Goal: Task Accomplishment & Management: Use online tool/utility

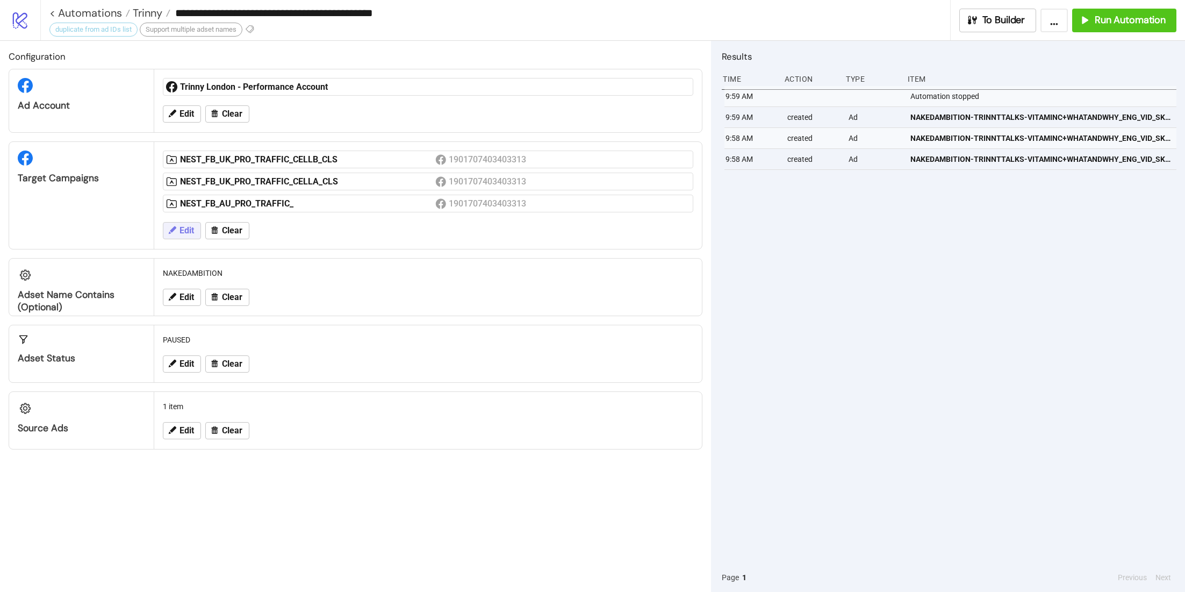
click at [186, 230] on span "Edit" at bounding box center [186, 231] width 15 height 10
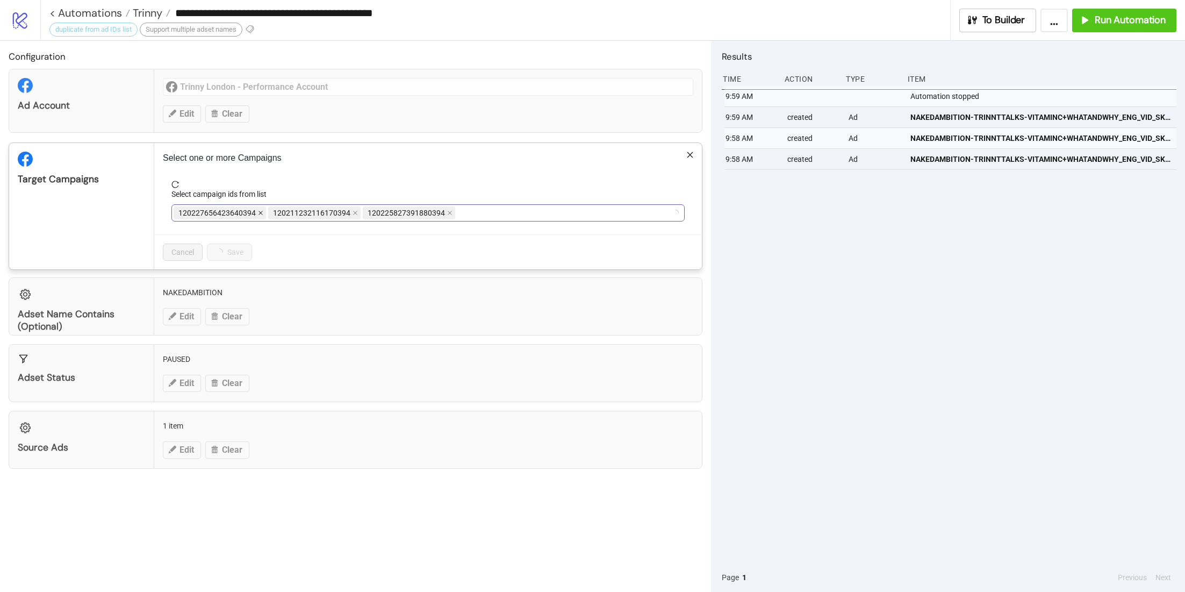
click at [258, 211] on icon "close" at bounding box center [260, 212] width 5 height 5
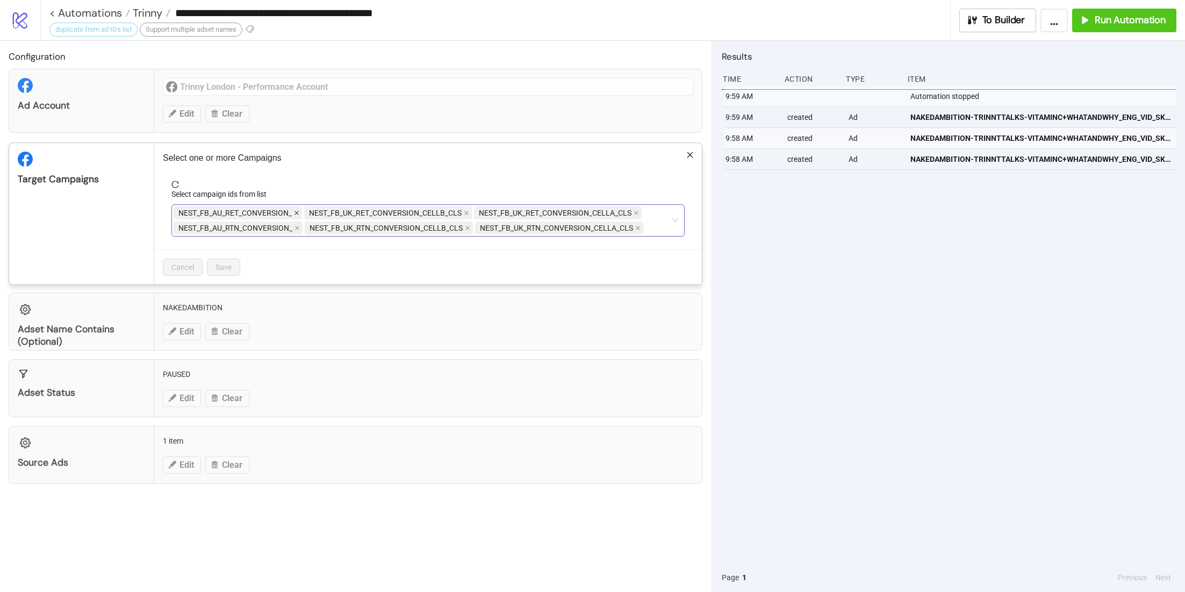
click at [296, 213] on icon "close" at bounding box center [296, 212] width 5 height 5
click at [179, 267] on span "Cancel" at bounding box center [182, 267] width 23 height 9
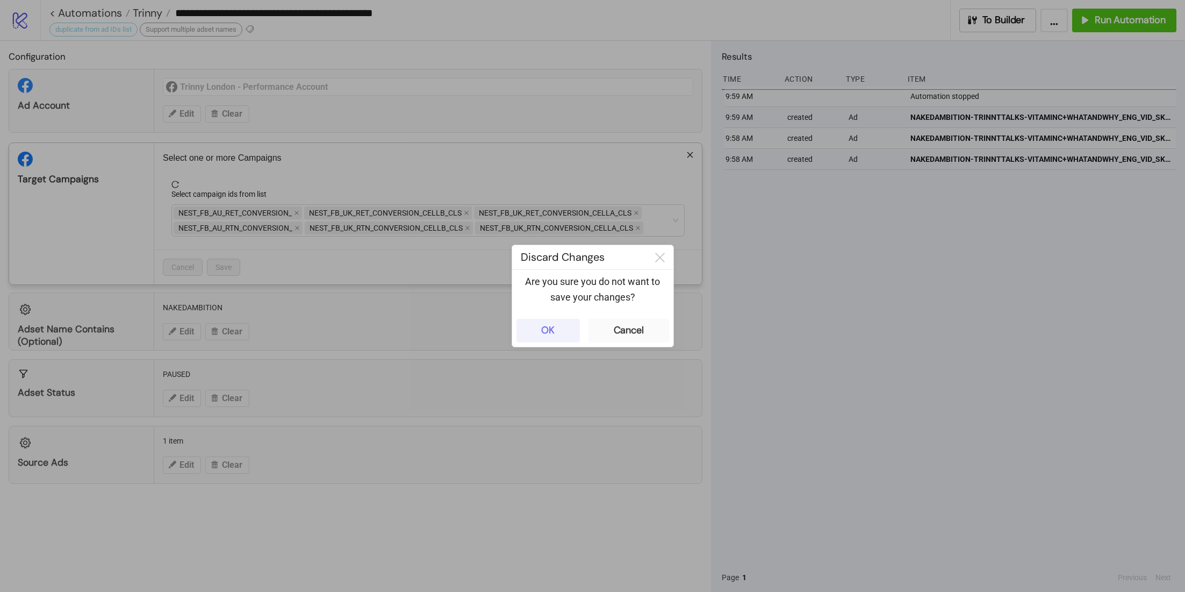
click at [541, 328] on div "OK" at bounding box center [547, 330] width 13 height 12
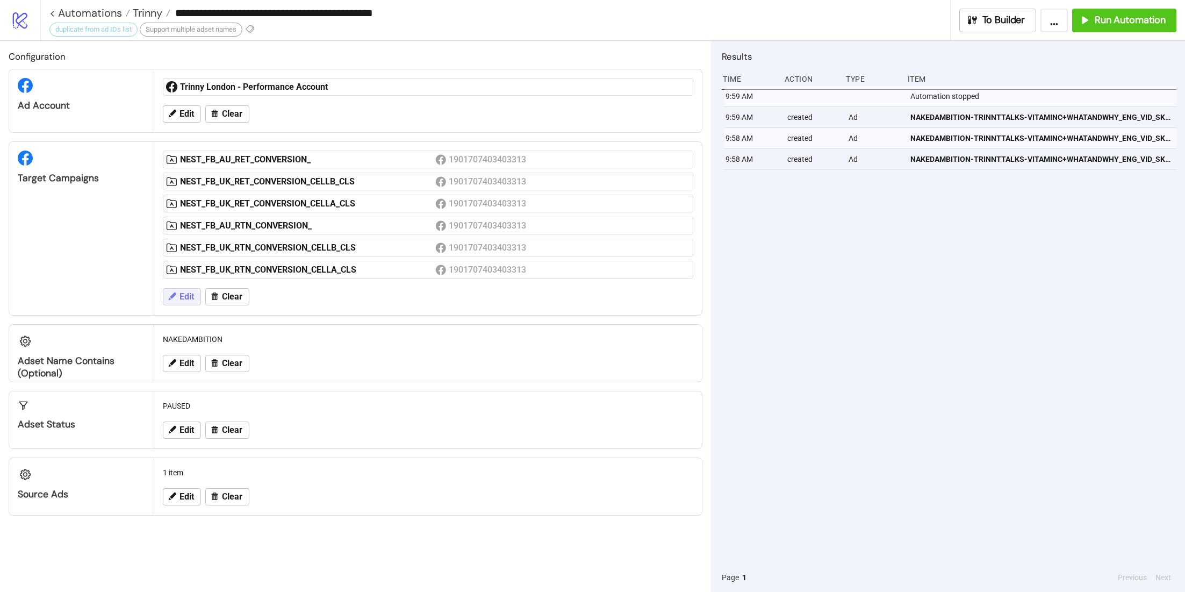
click at [179, 295] on span "Edit" at bounding box center [186, 297] width 15 height 10
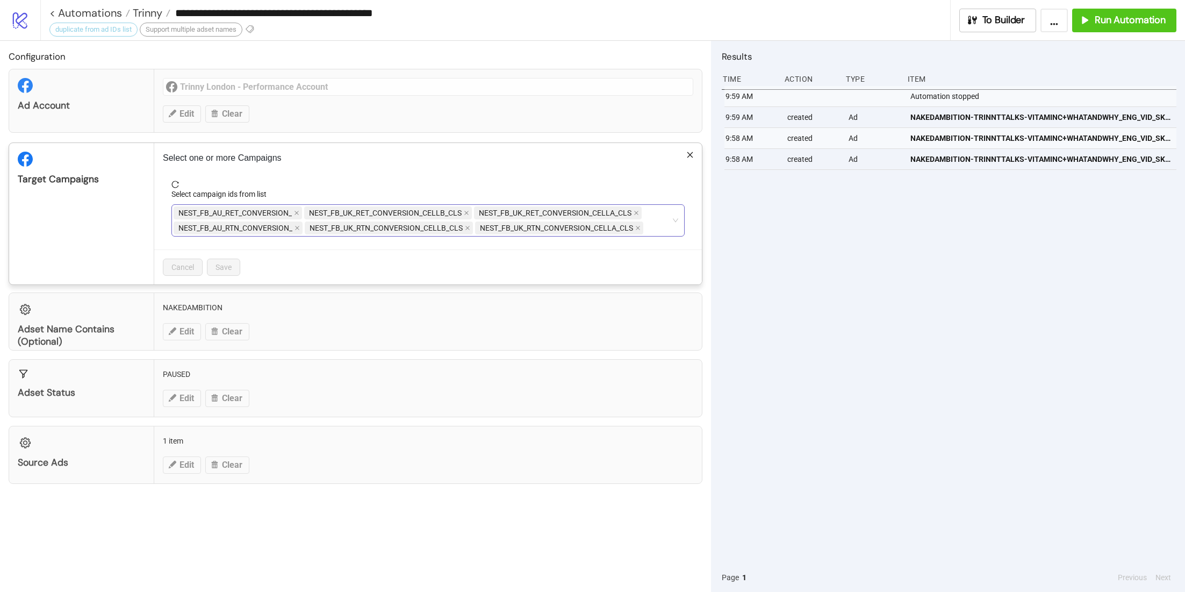
click at [662, 226] on div "NEST_FB_AU_RET_CONVERSION_ NEST_FB_UK_RET_CONVERSION_CELLB_CLS NEST_FB_UK_RET_C…" at bounding box center [423, 220] width 498 height 30
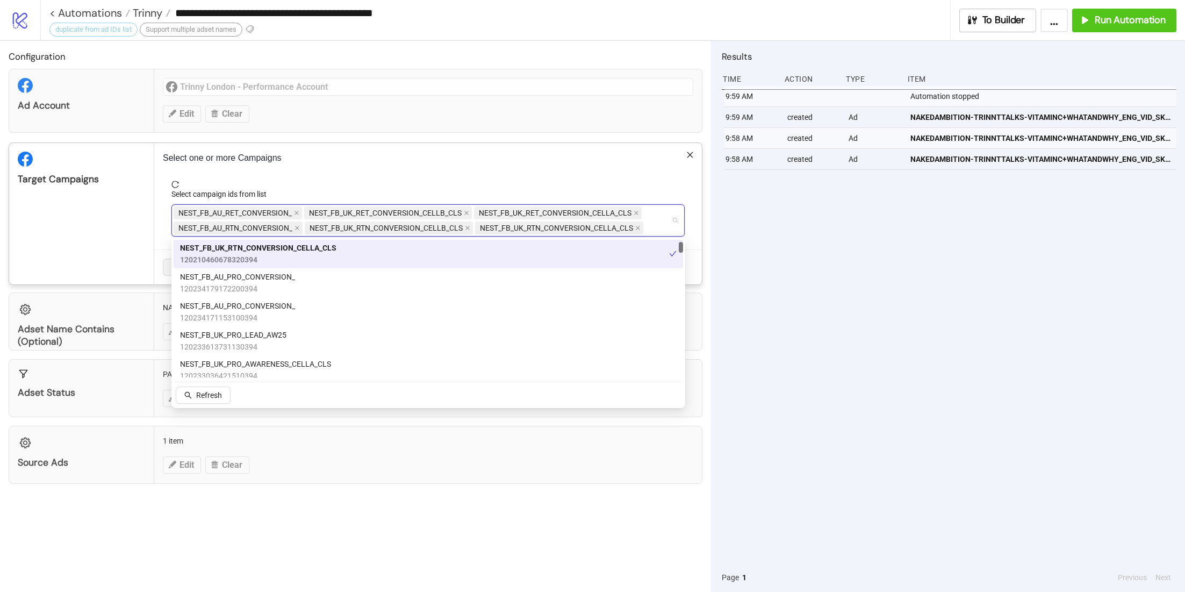
scroll to position [150, 0]
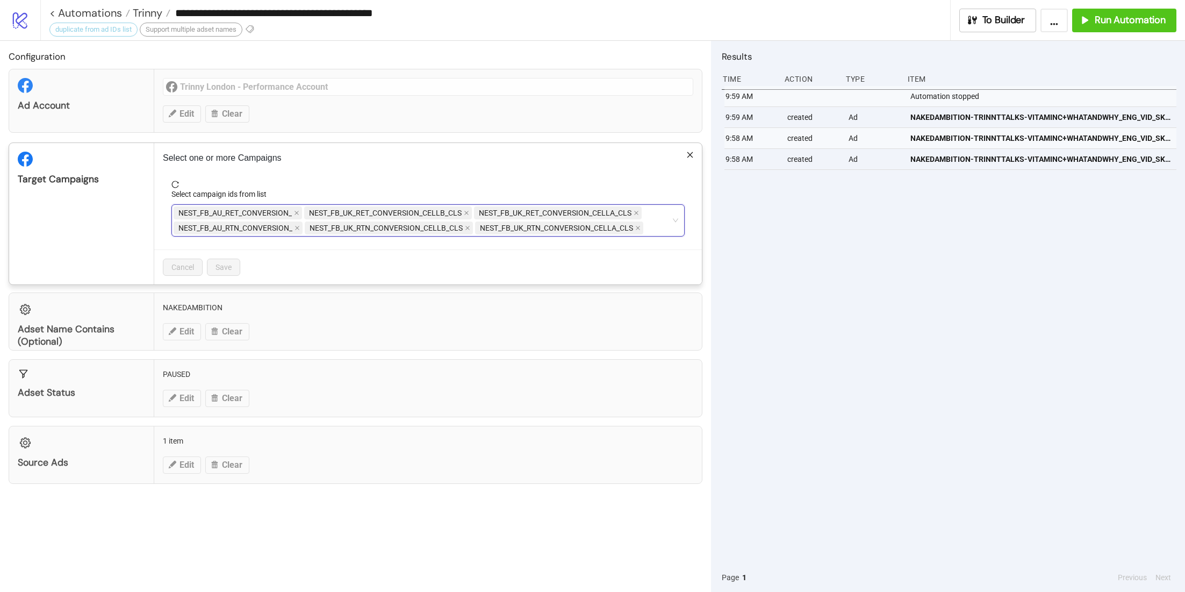
click at [657, 229] on div "NEST_FB_AU_RET_CONVERSION_ NEST_FB_UK_RET_CONVERSION_CELLB_CLS NEST_FB_UK_RET_C…" at bounding box center [423, 220] width 498 height 30
click at [651, 224] on div "NEST_FB_AU_RET_CONVERSION_ NEST_FB_UK_RET_CONVERSION_CELLB_CLS NEST_FB_UK_RET_C…" at bounding box center [423, 220] width 498 height 30
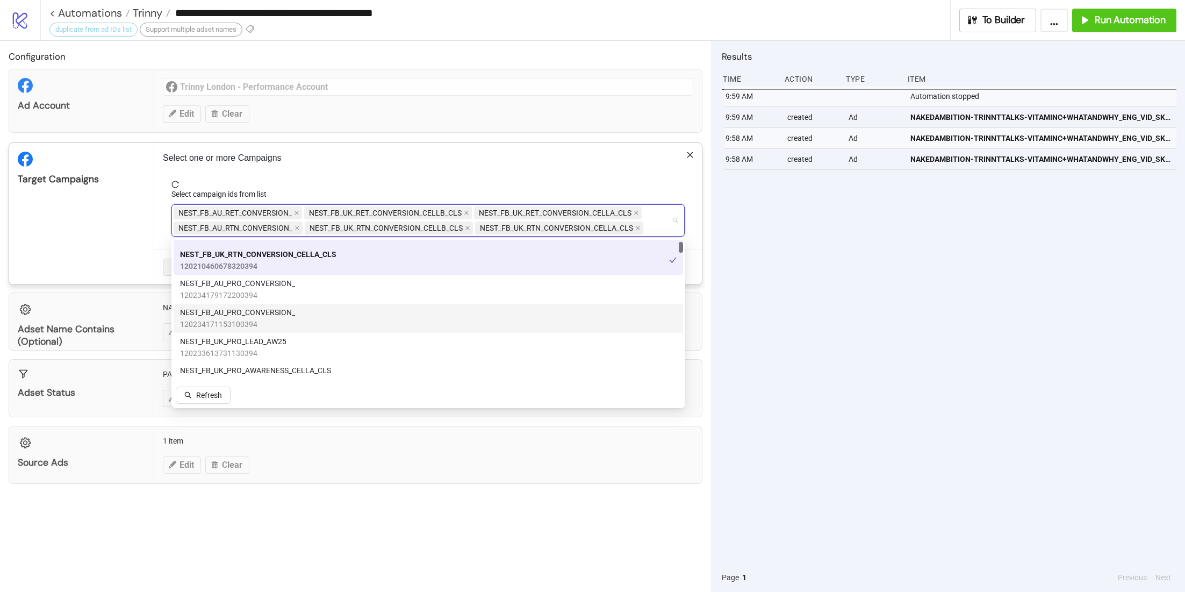
scroll to position [181, 0]
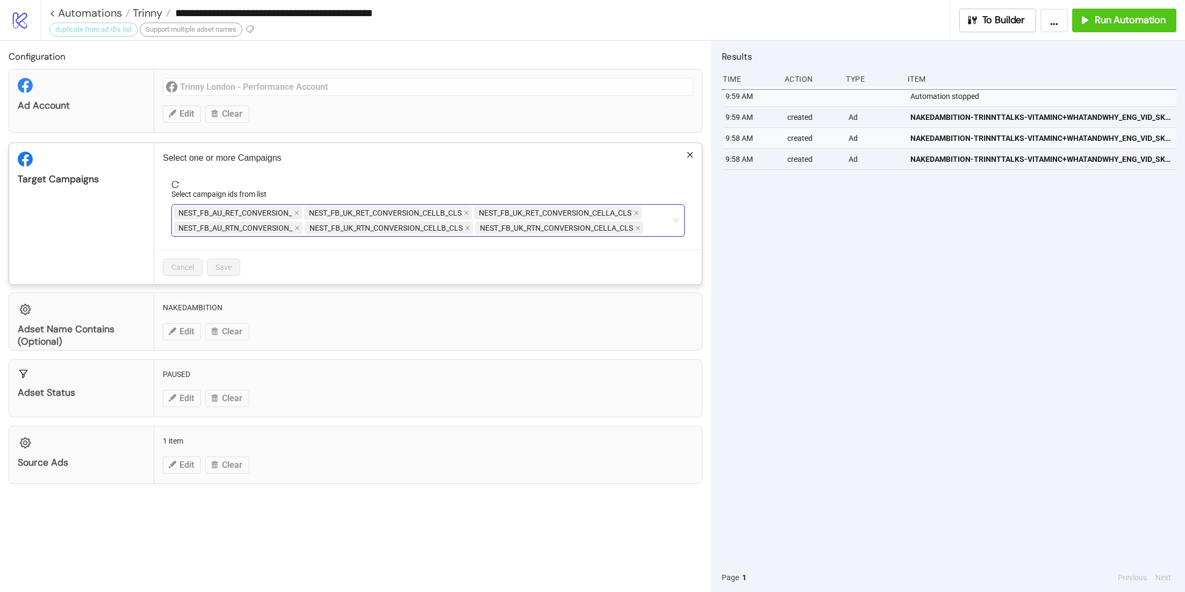
paste input "**********"
type input "**********"
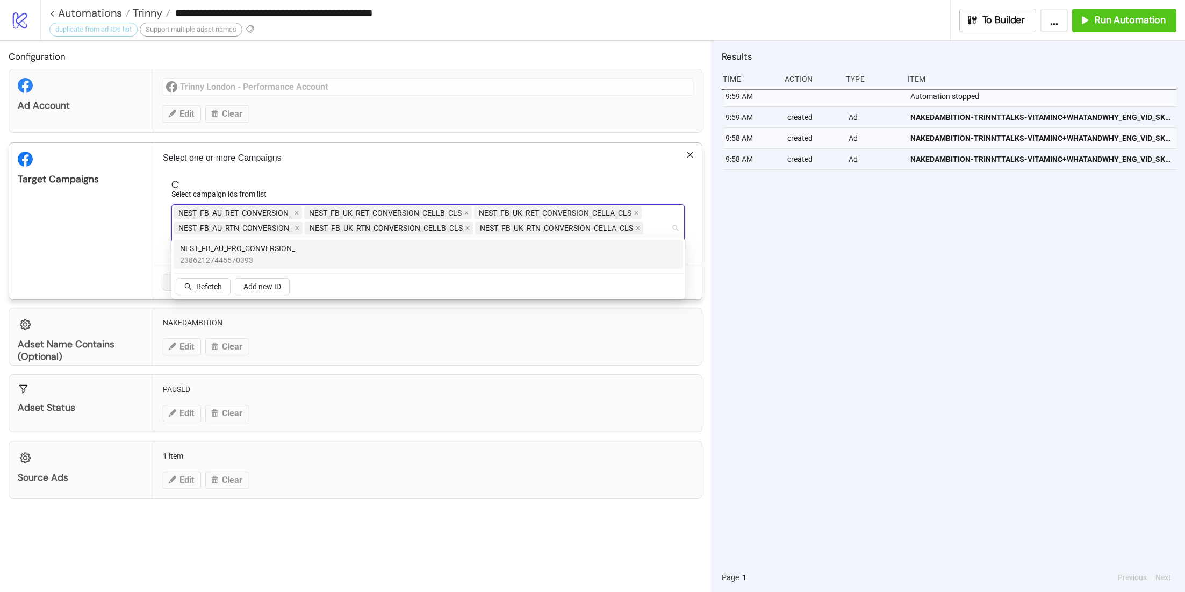
scroll to position [0, 0]
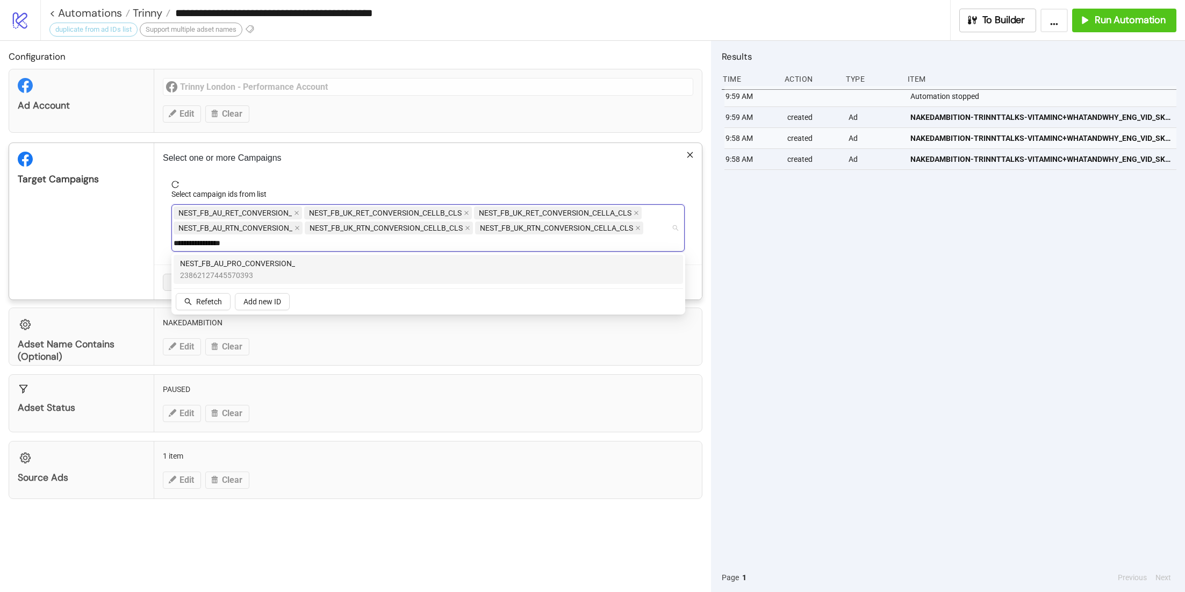
click at [300, 269] on div "NEST_FB_AU_PRO_CONVERSION_ 23862127445570393" at bounding box center [428, 269] width 496 height 24
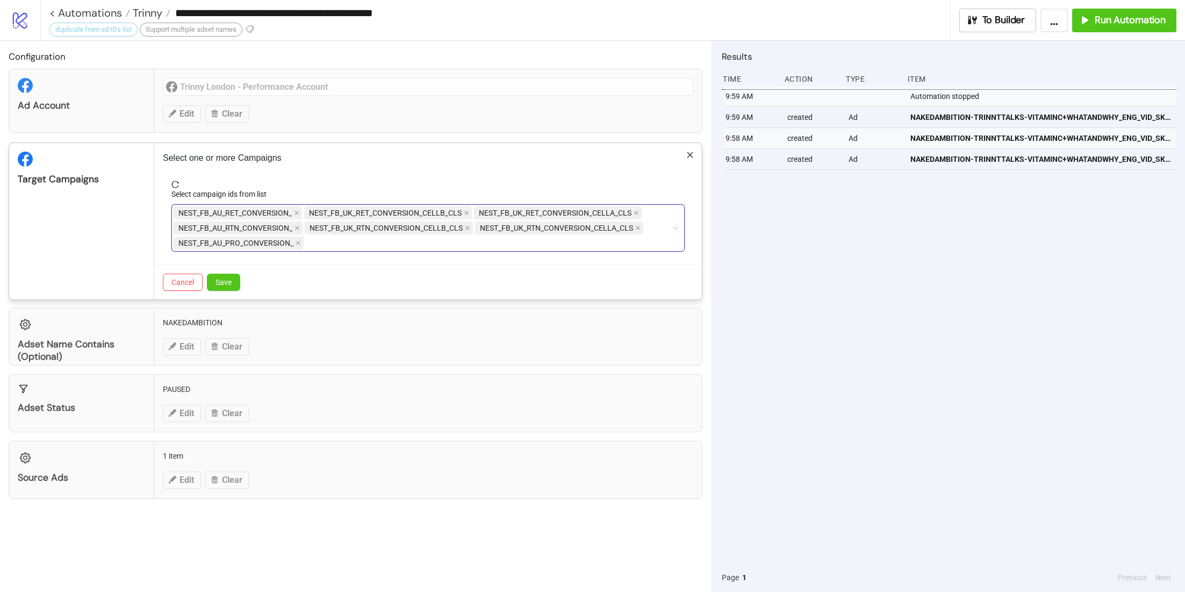
drag, startPoint x: 391, startPoint y: 240, endPoint x: 326, endPoint y: 236, distance: 65.6
click at [326, 236] on div "NEST_FB_AU_RET_CONVERSION_ NEST_FB_UK_RET_CONVERSION_CELLB_CLS NEST_FB_UK_RET_C…" at bounding box center [423, 227] width 498 height 45
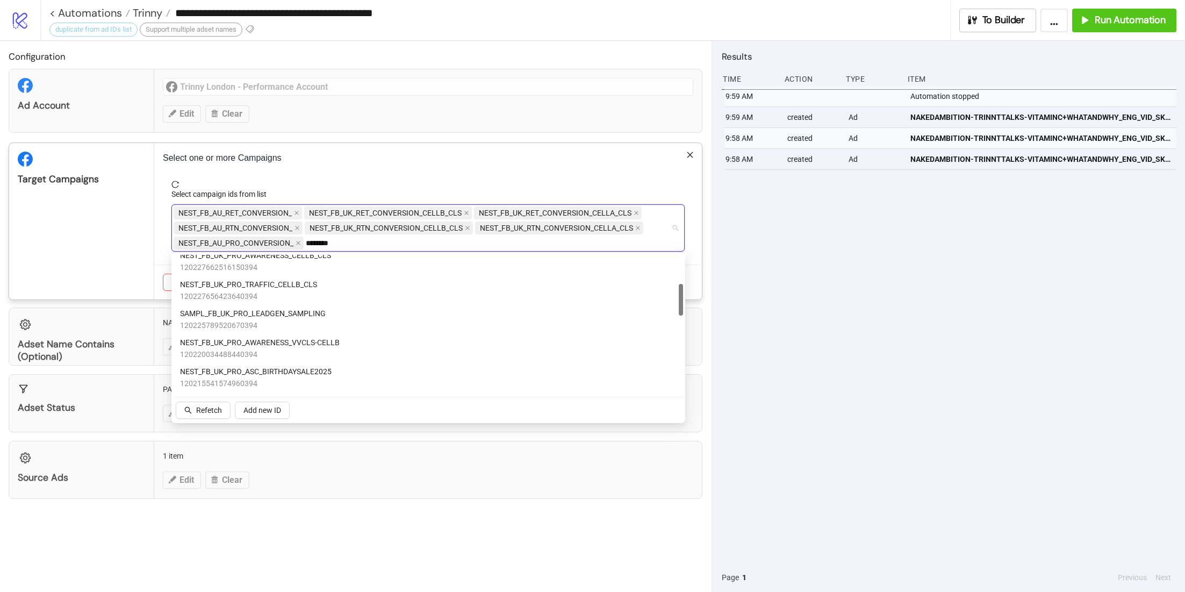
scroll to position [58, 0]
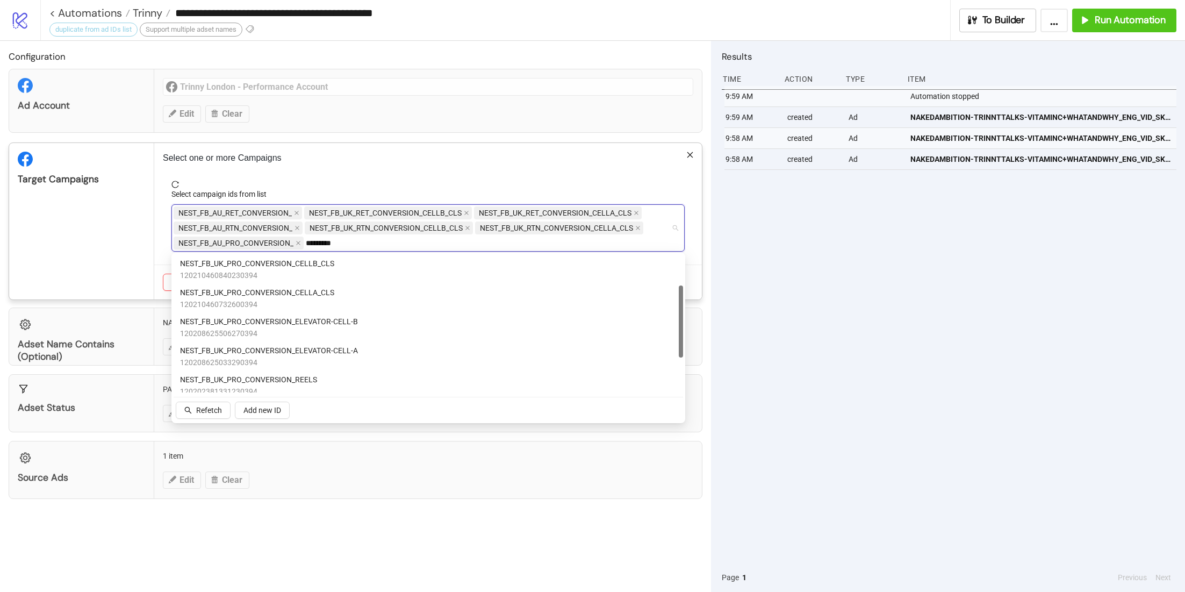
type input "**********"
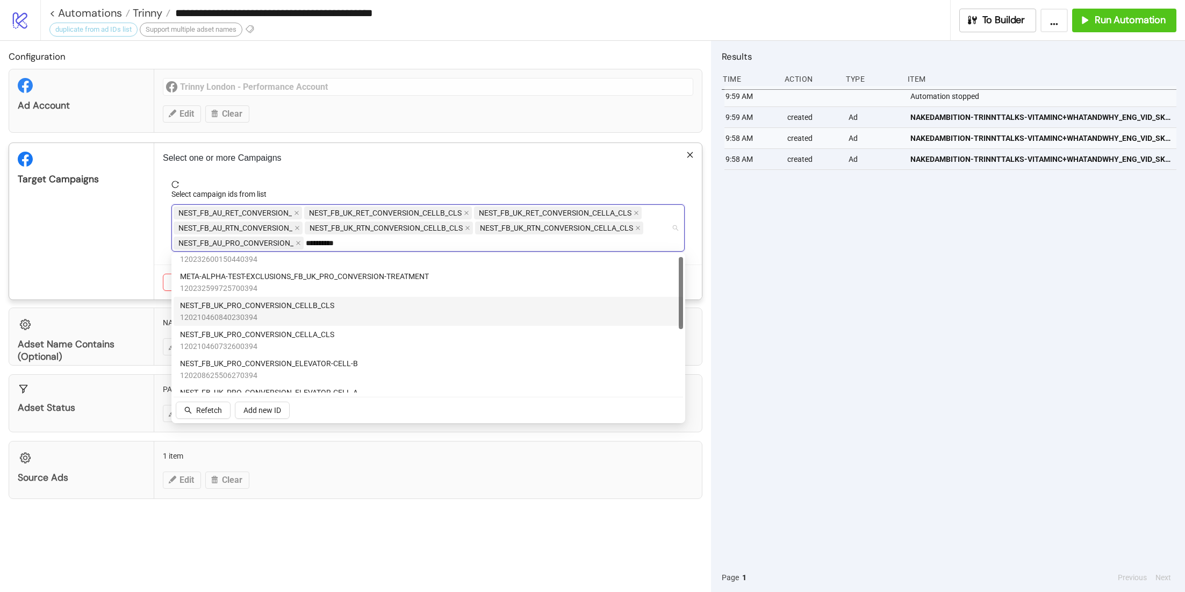
scroll to position [0, 0]
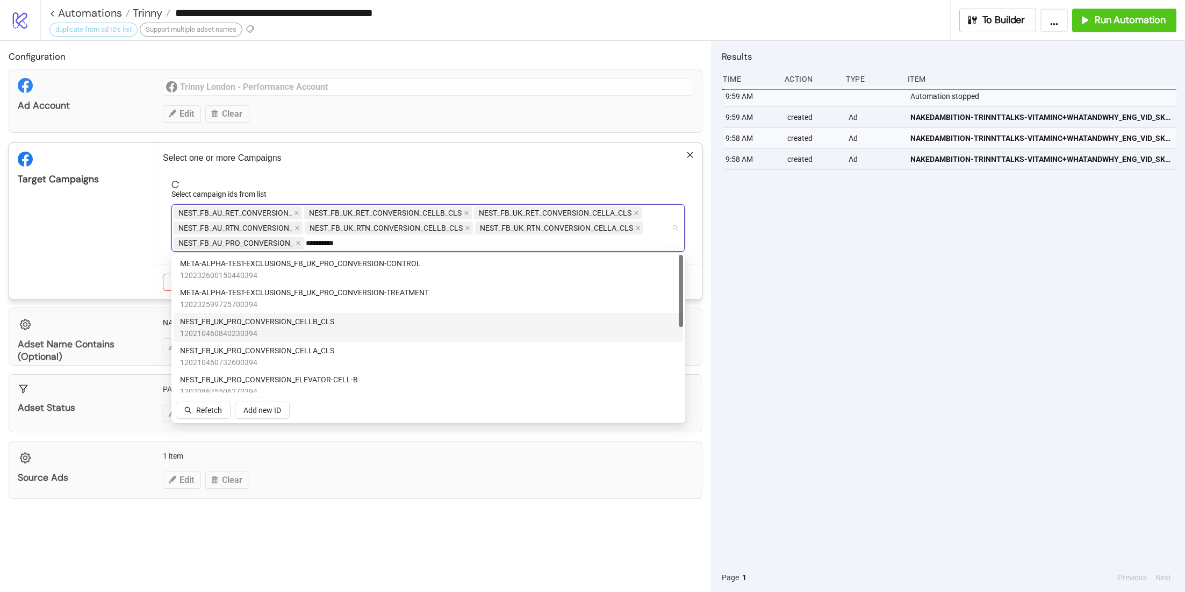
click at [349, 322] on div "NEST_FB_UK_PRO_CONVERSION_CELLB_CLS 120210460840230394" at bounding box center [428, 327] width 496 height 24
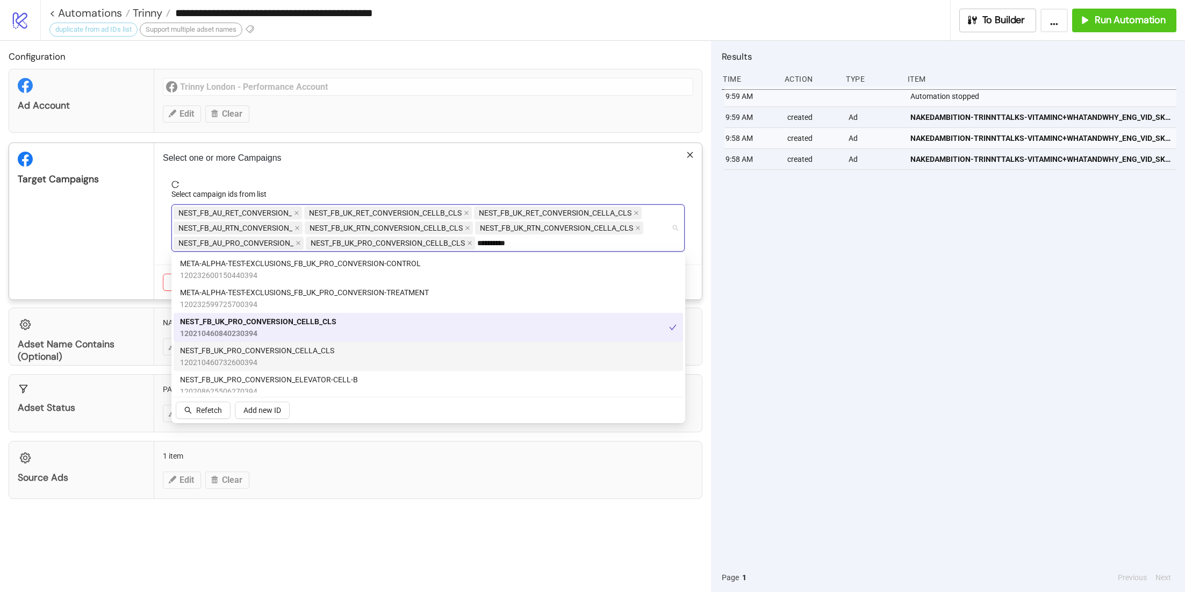
click at [337, 347] on div "NEST_FB_UK_PRO_CONVERSION_CELLA_CLS 120210460732600394" at bounding box center [428, 356] width 496 height 24
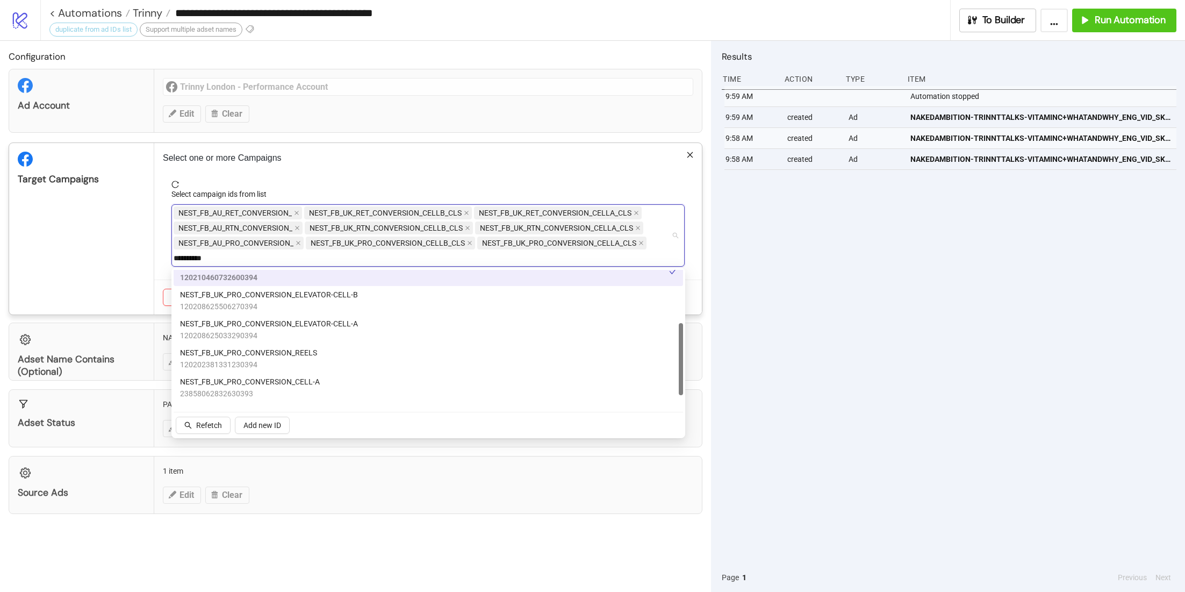
scroll to position [124, 0]
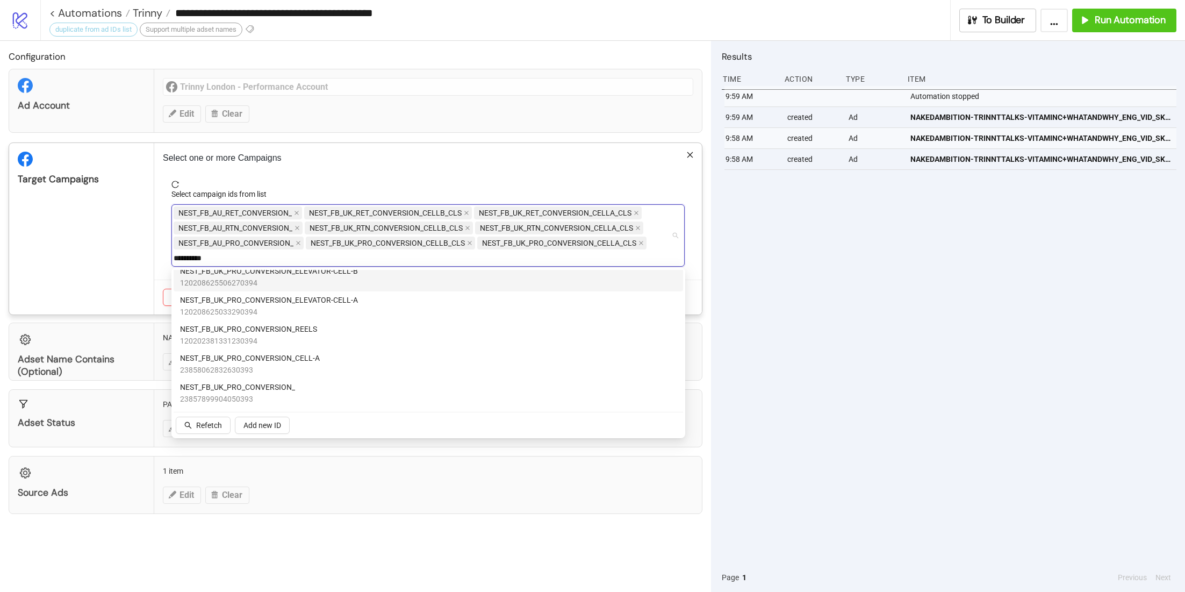
drag, startPoint x: 213, startPoint y: 256, endPoint x: 171, endPoint y: 256, distance: 41.9
click at [171, 256] on div "**********" at bounding box center [427, 235] width 513 height 62
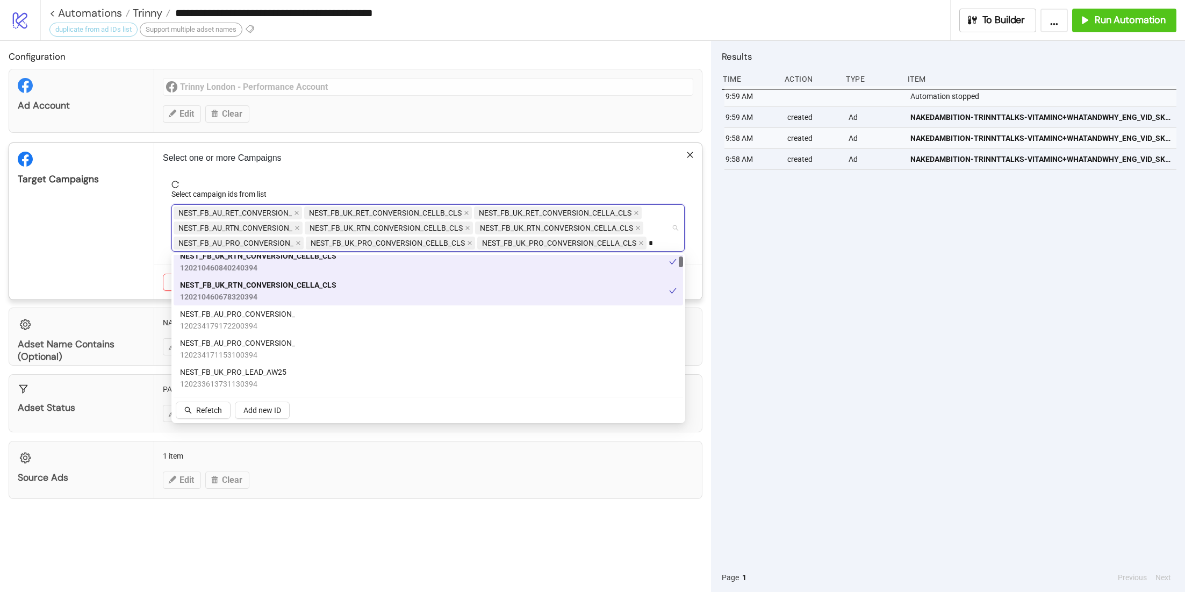
type input "**"
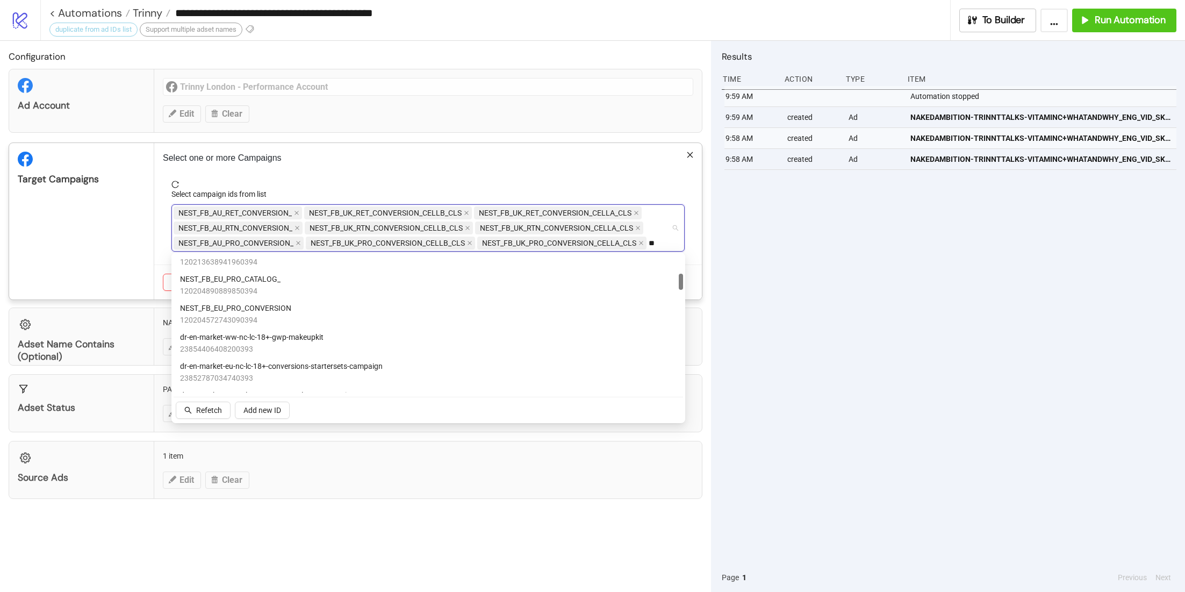
scroll to position [158, 0]
click at [293, 310] on div "NEST_FB_EU_PRO_CONVERSION 120204572743090394" at bounding box center [428, 314] width 496 height 24
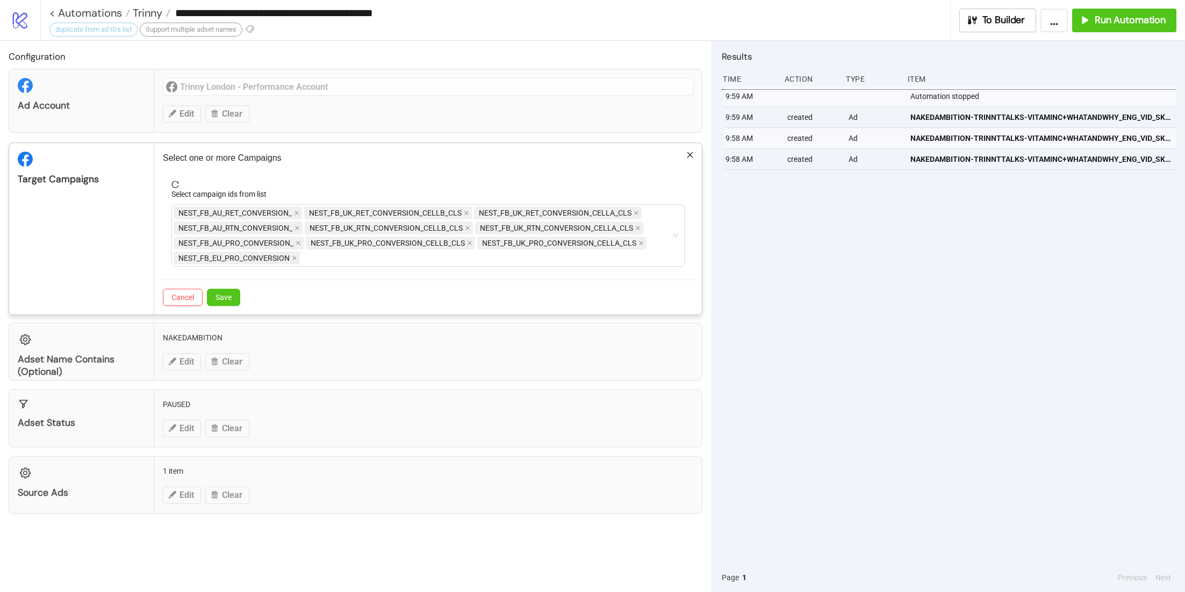
click at [387, 170] on div "Select one or more Campaigns Select campaign ids from list NEST_FB_AU_RET_CONVE…" at bounding box center [427, 228] width 547 height 171
click at [229, 294] on span "Save" at bounding box center [223, 297] width 16 height 9
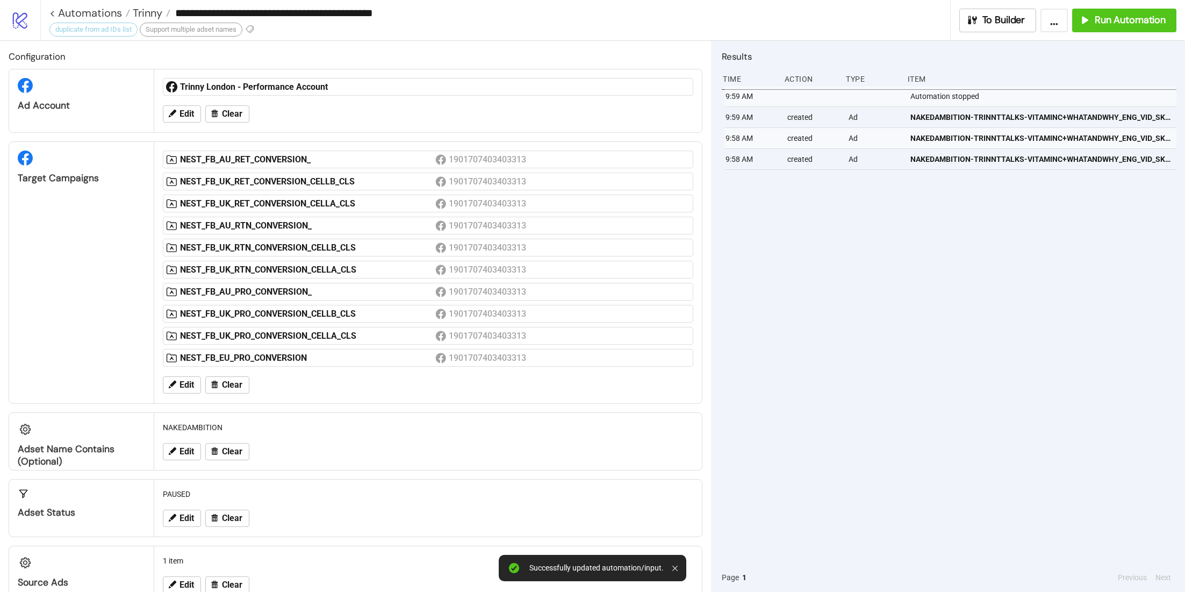
scroll to position [24, 0]
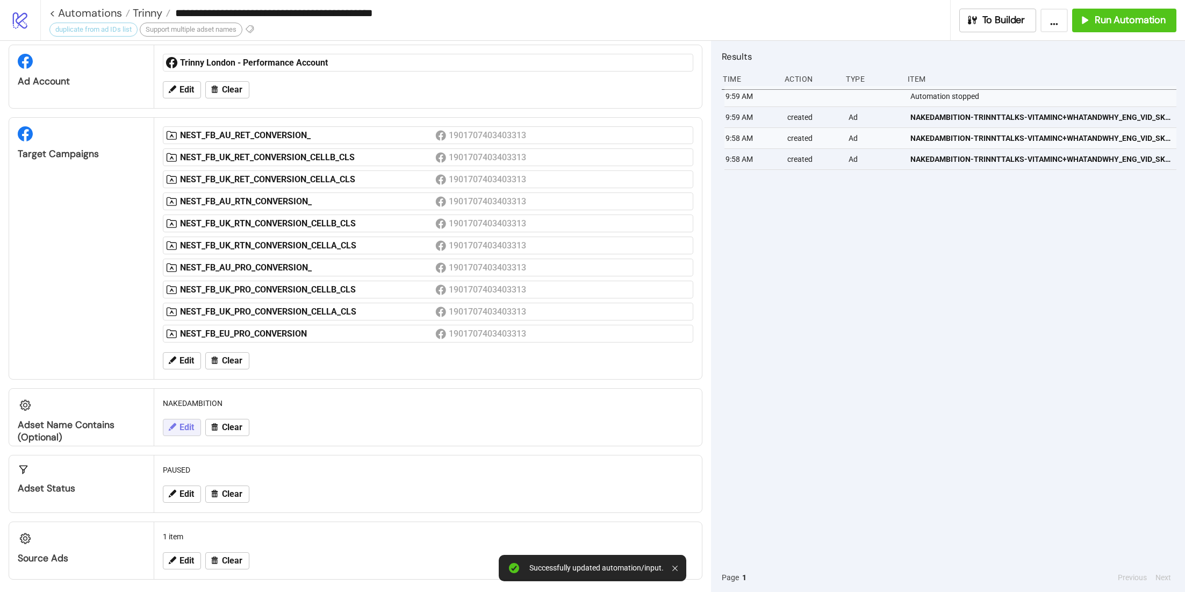
click at [175, 427] on icon at bounding box center [172, 427] width 10 height 10
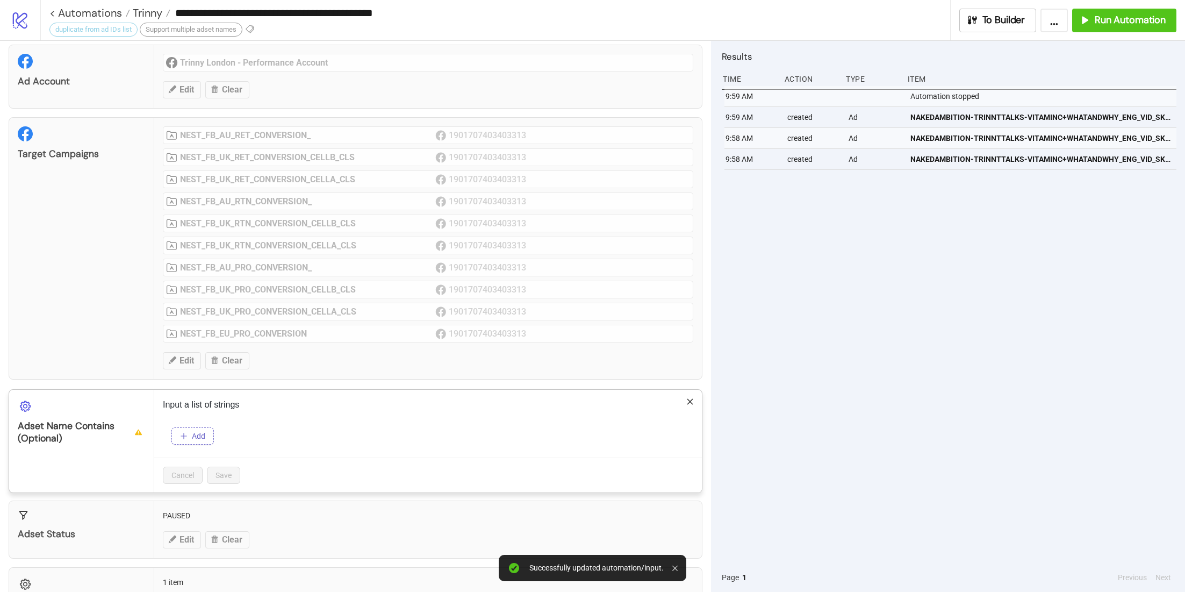
click at [192, 433] on span "Add" at bounding box center [198, 435] width 13 height 9
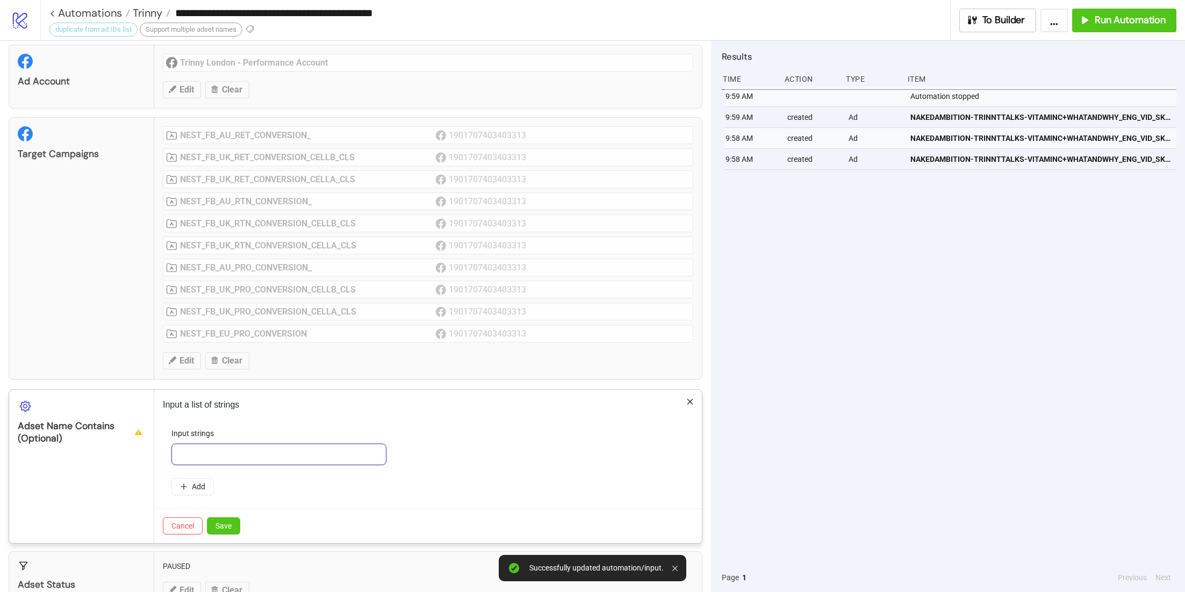
click at [208, 443] on input "text" at bounding box center [278, 453] width 215 height 21
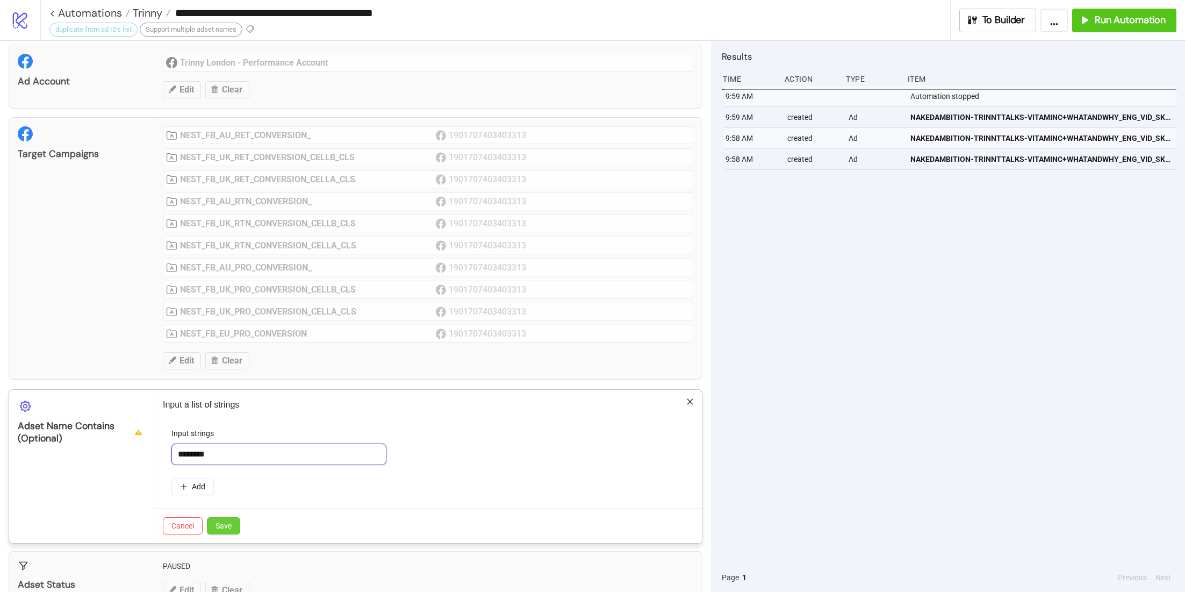
type input "********"
click at [220, 521] on span "Save" at bounding box center [223, 525] width 16 height 9
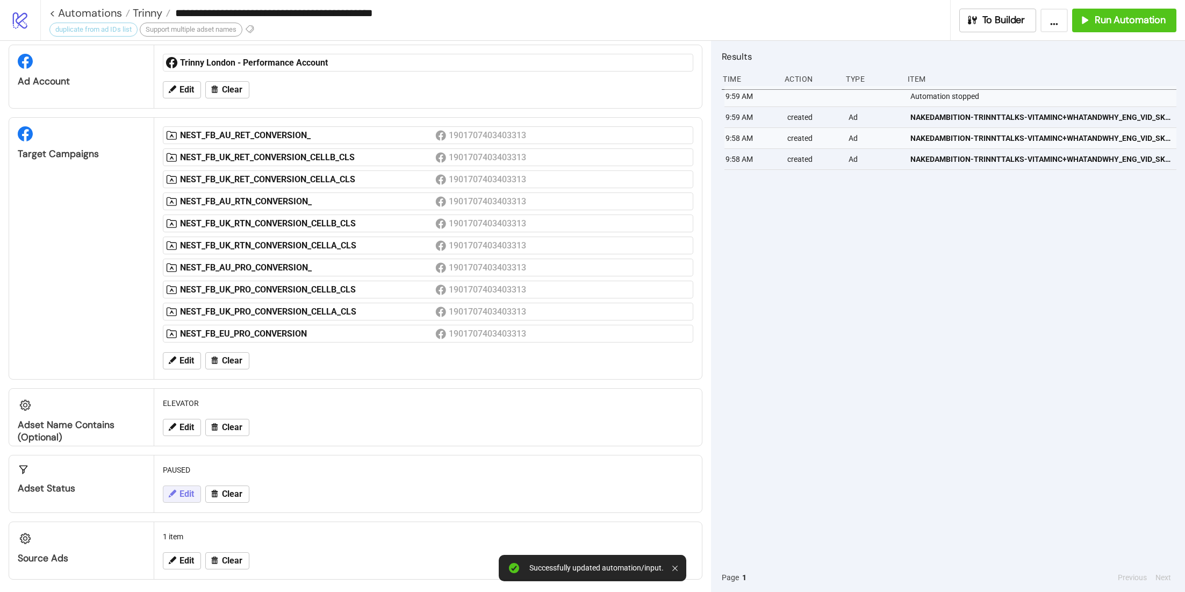
click at [183, 491] on span "Edit" at bounding box center [186, 494] width 15 height 10
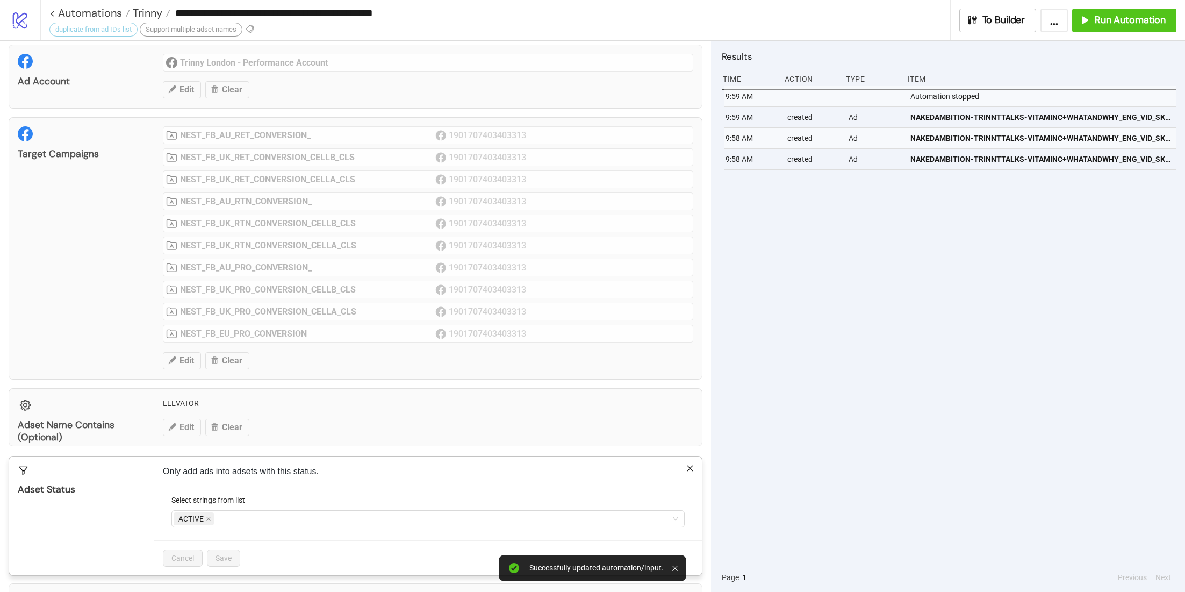
click at [274, 501] on div "Select strings from list" at bounding box center [427, 502] width 513 height 16
click at [209, 516] on icon "close" at bounding box center [208, 518] width 5 height 5
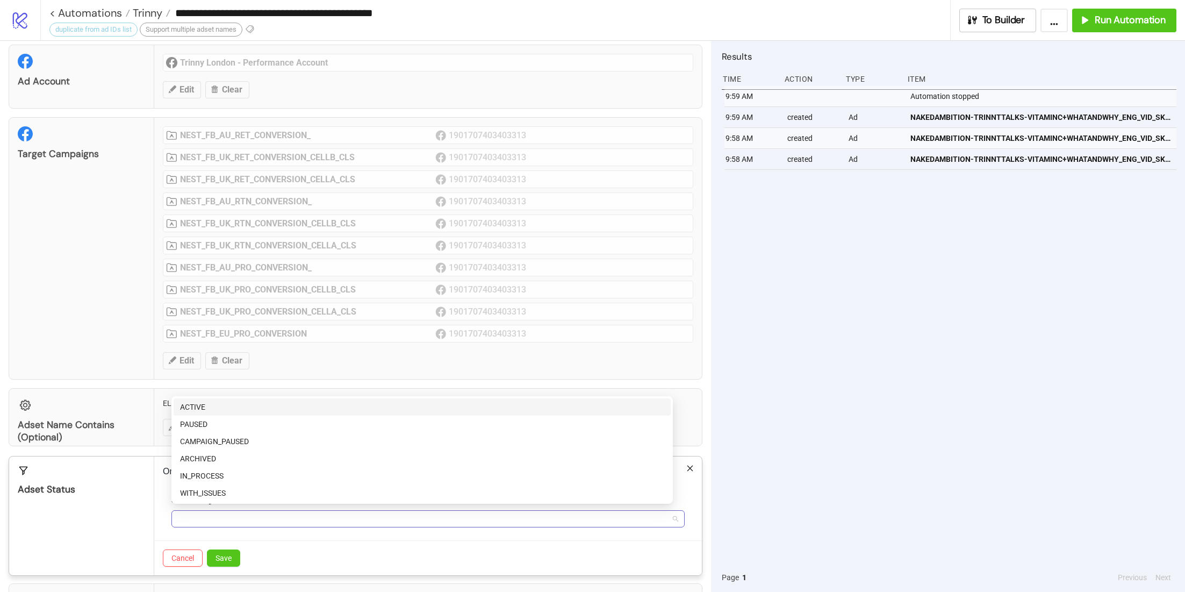
click at [209, 514] on div at bounding box center [423, 518] width 498 height 15
click at [233, 409] on div "ACTIVE" at bounding box center [422, 407] width 484 height 12
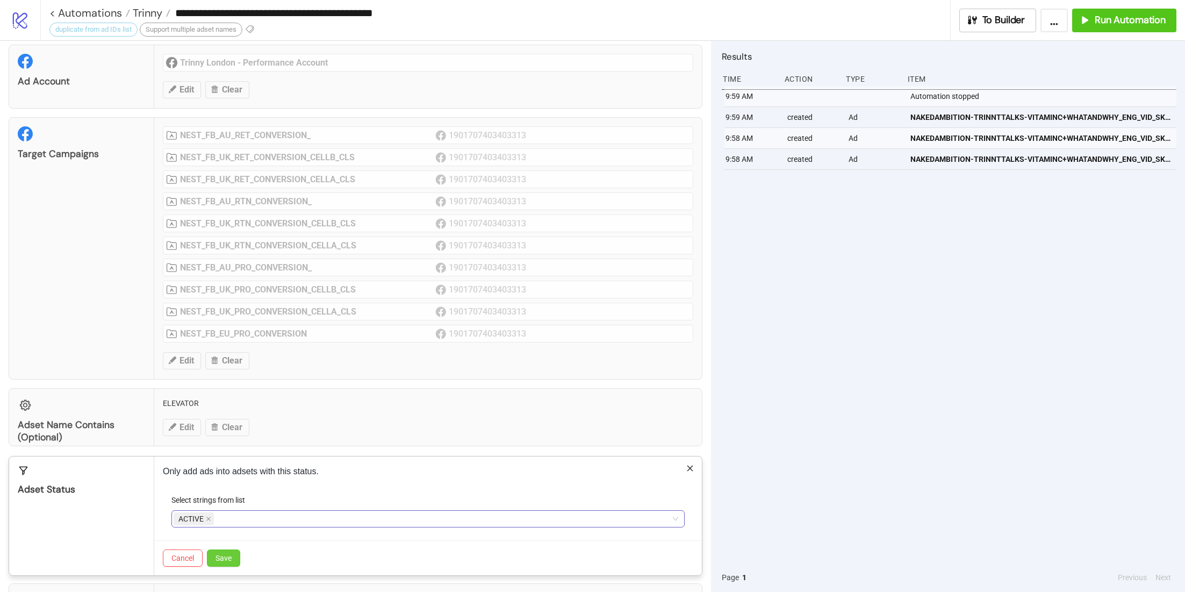
click at [221, 558] on button "Save" at bounding box center [223, 557] width 33 height 17
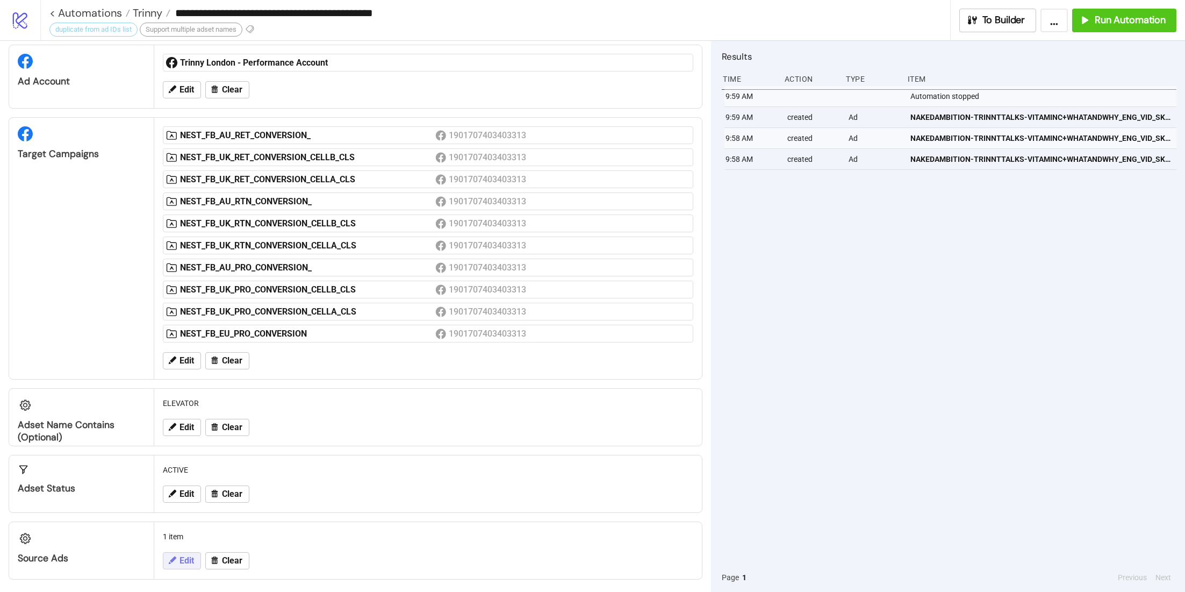
click at [172, 557] on icon at bounding box center [172, 560] width 10 height 10
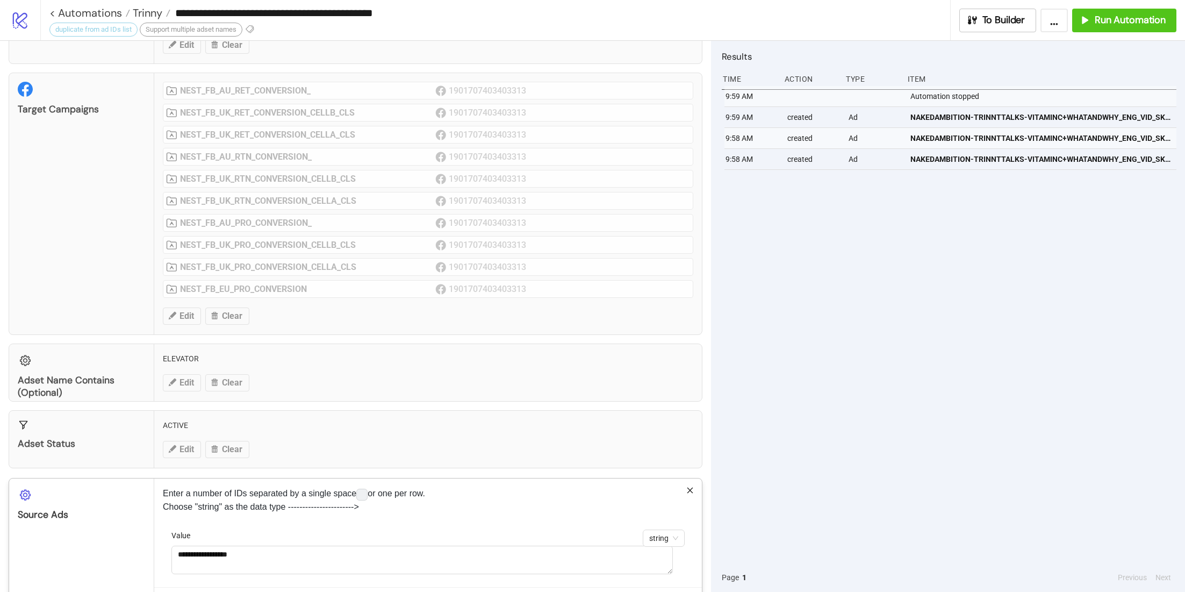
scroll to position [110, 0]
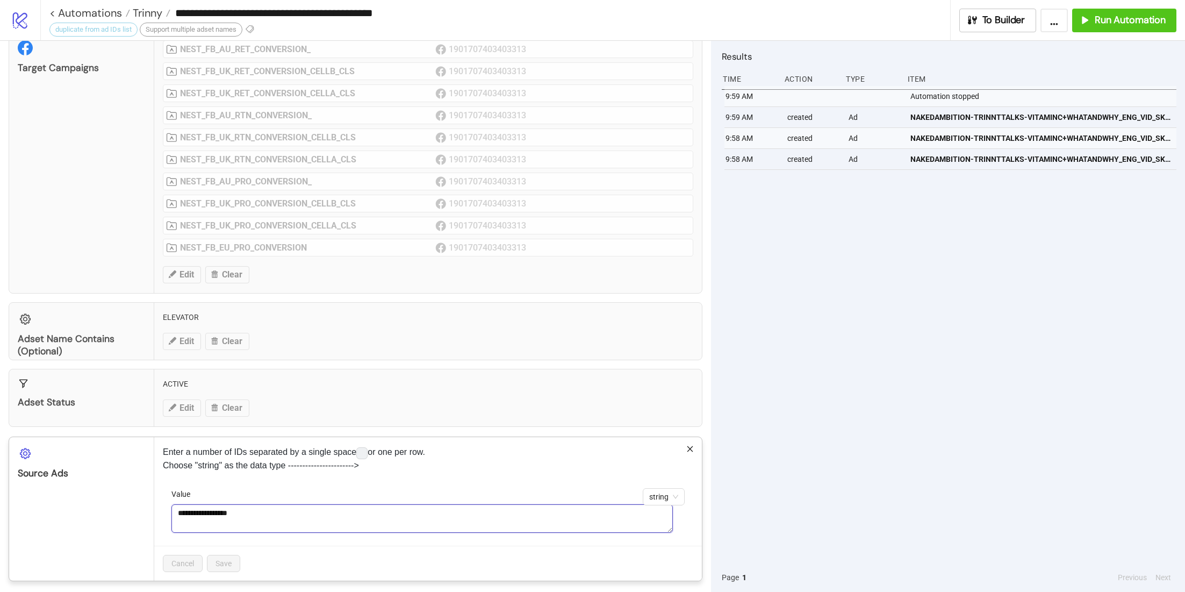
click at [244, 504] on textarea "**********" at bounding box center [421, 518] width 501 height 28
paste textarea
paste textarea "**********"
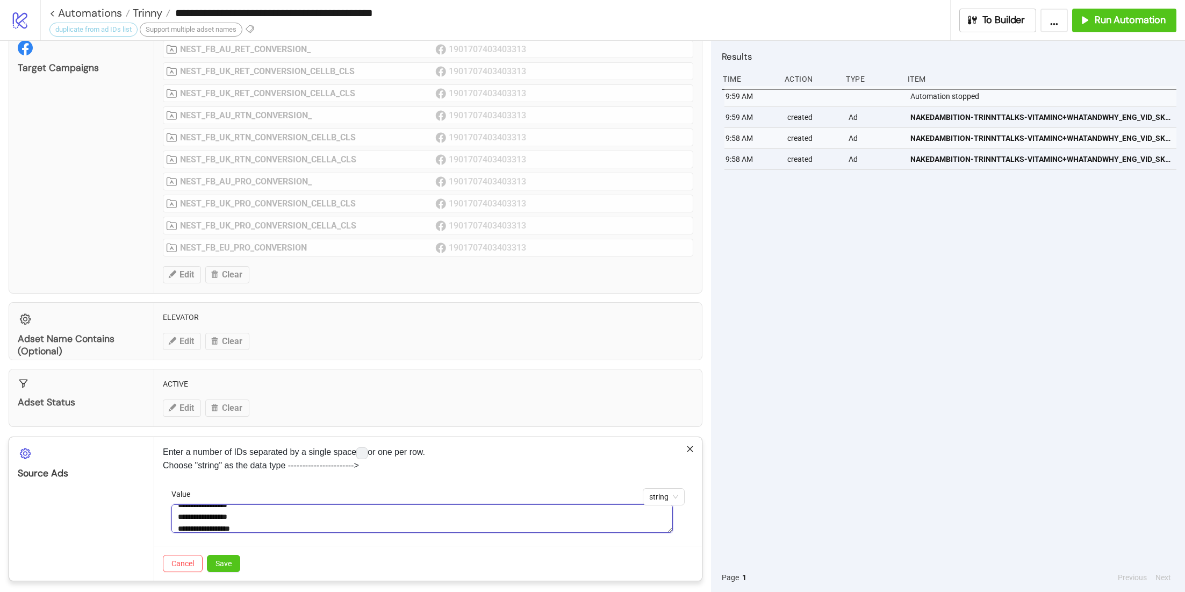
scroll to position [20, 0]
paste textarea "**********"
type textarea "**********"
click at [221, 561] on span "Save" at bounding box center [223, 563] width 16 height 9
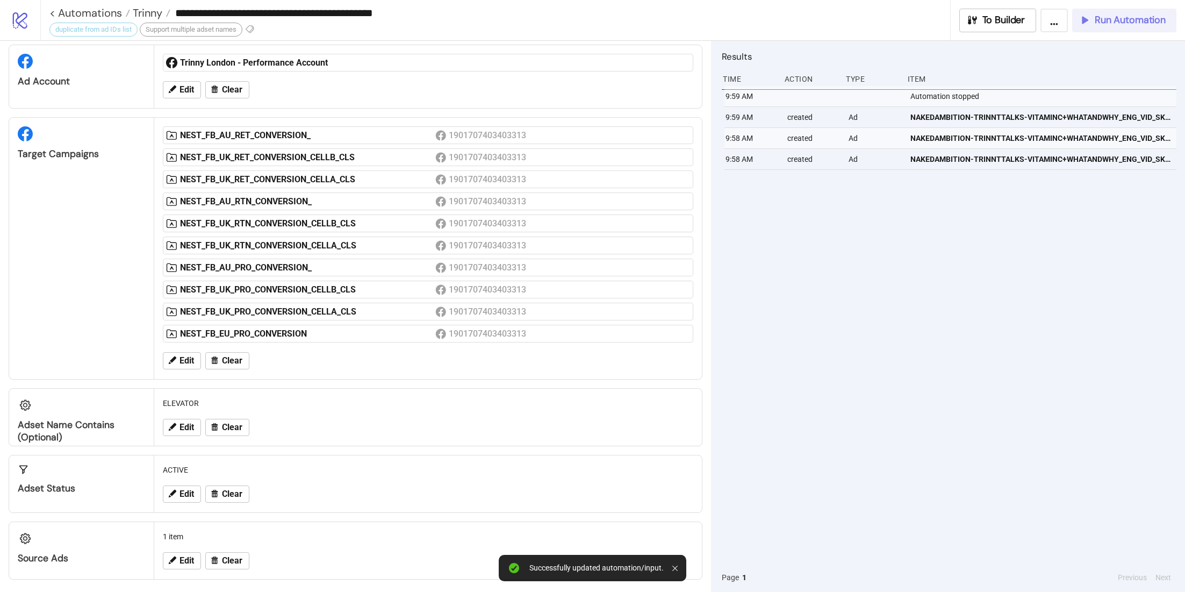
click at [1144, 15] on span "Run Automation" at bounding box center [1129, 20] width 71 height 12
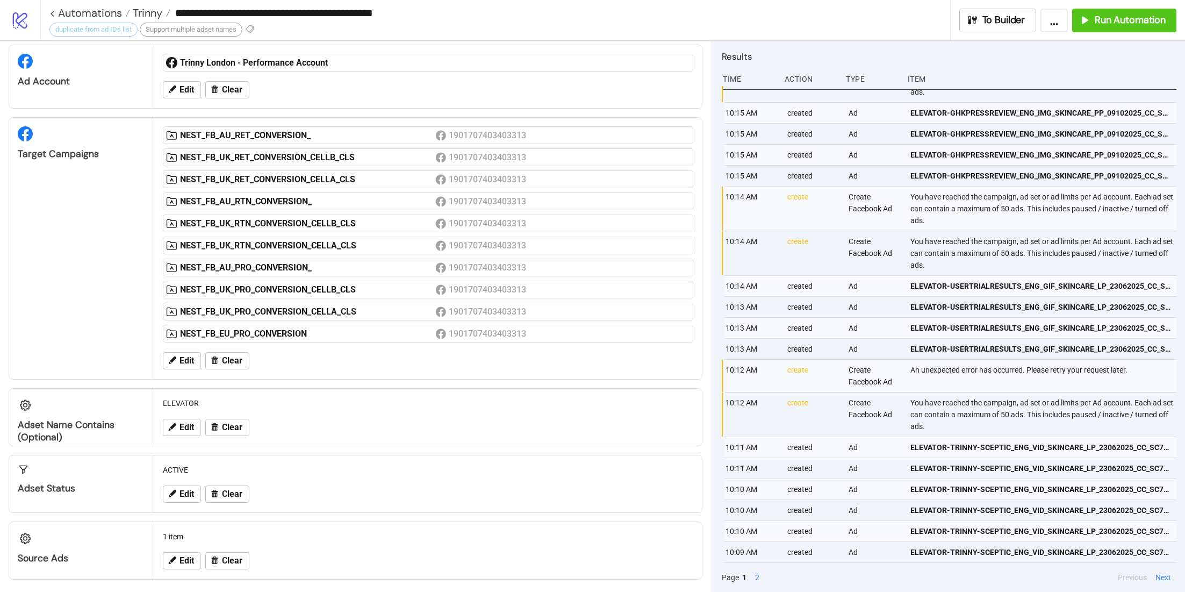
scroll to position [0, 0]
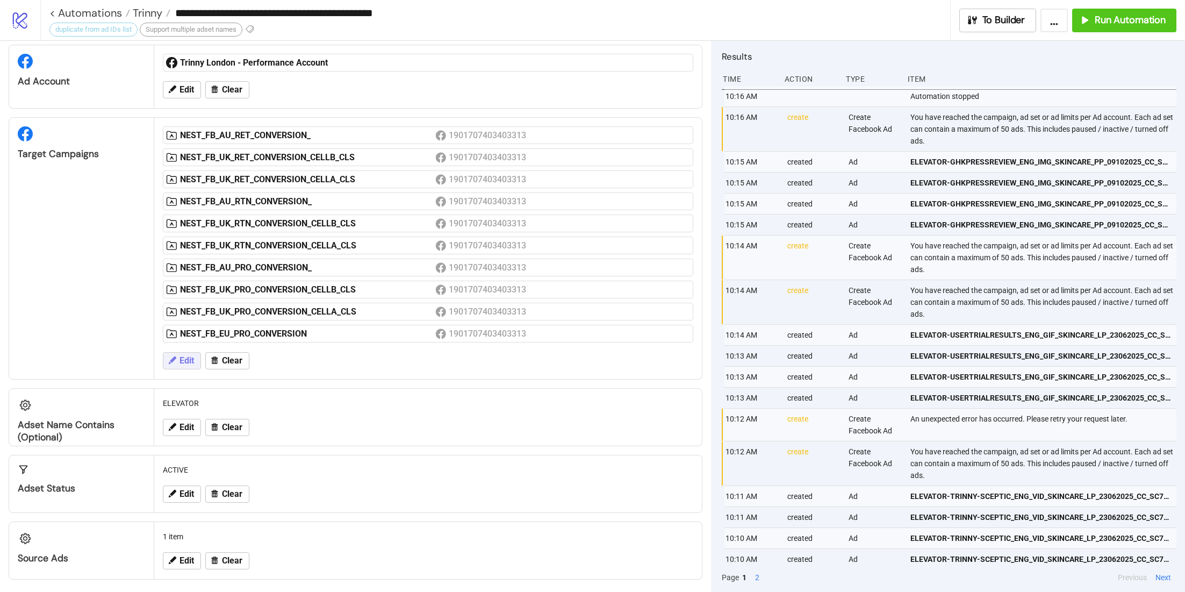
click at [185, 358] on span "Edit" at bounding box center [186, 361] width 15 height 10
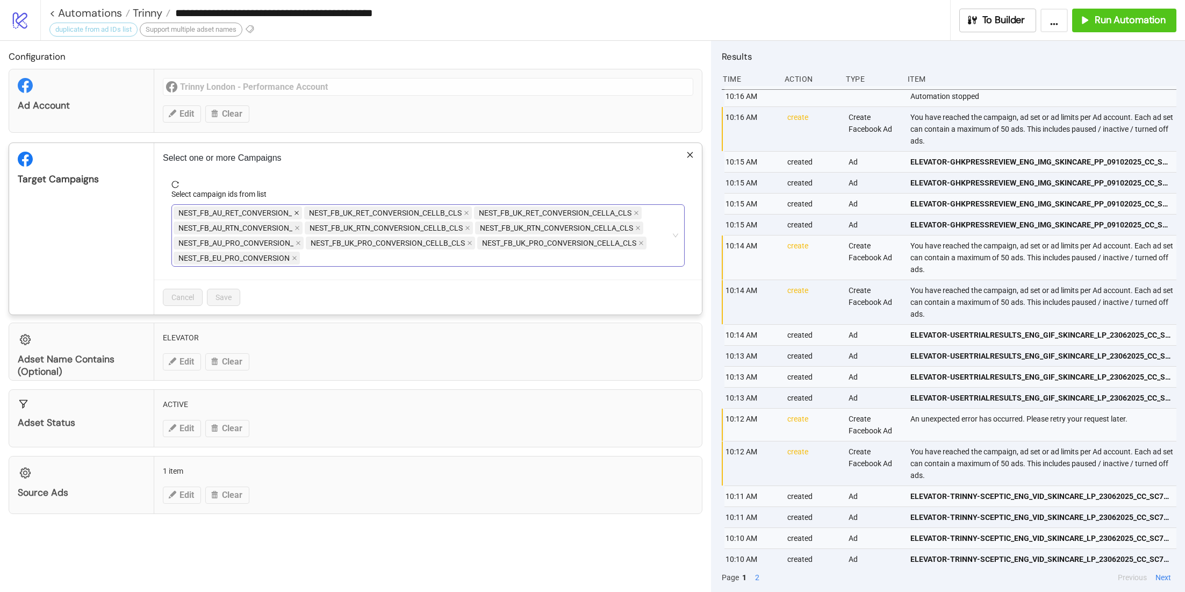
click at [297, 210] on icon "close" at bounding box center [296, 212] width 5 height 5
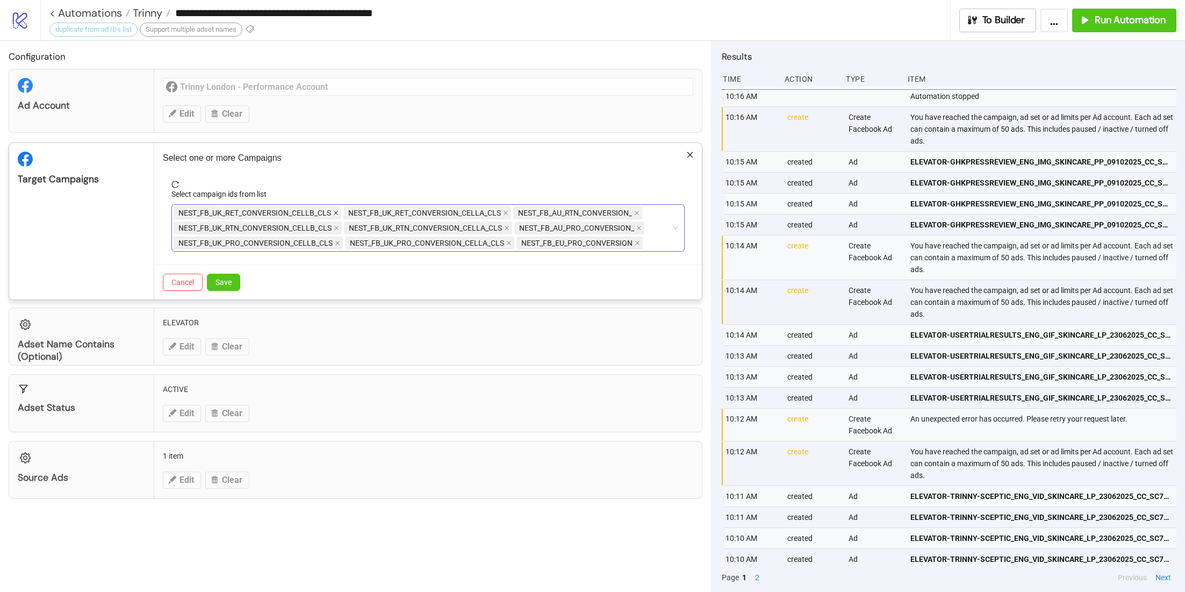
click at [334, 212] on icon "close" at bounding box center [335, 212] width 5 height 5
click at [299, 211] on icon "close" at bounding box center [296, 212] width 5 height 5
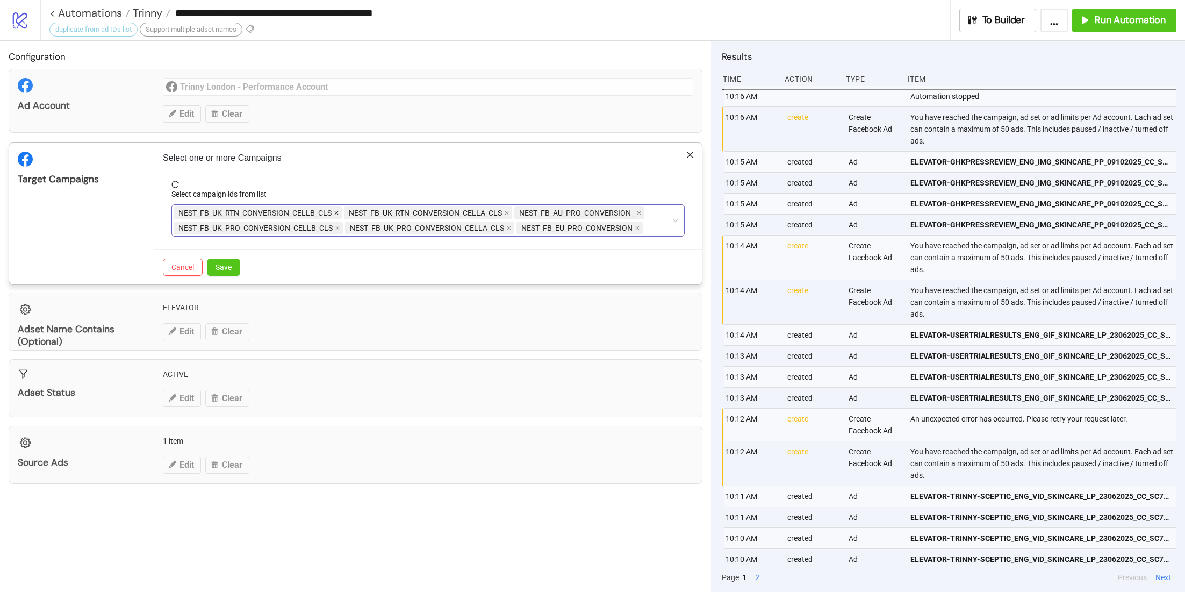
click at [334, 211] on icon "close" at bounding box center [336, 212] width 5 height 5
click at [335, 211] on icon "close" at bounding box center [336, 213] width 4 height 4
click at [467, 211] on icon "close" at bounding box center [469, 212] width 5 height 5
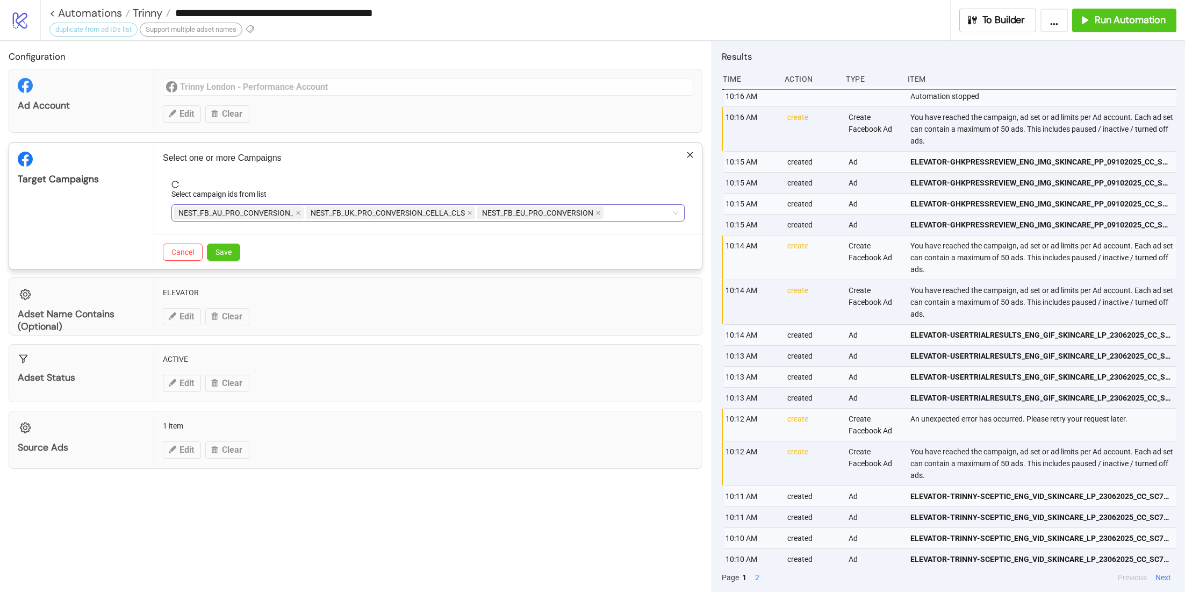
click at [467, 211] on icon "close" at bounding box center [469, 213] width 4 height 4
click at [223, 248] on span "Save" at bounding box center [223, 252] width 16 height 9
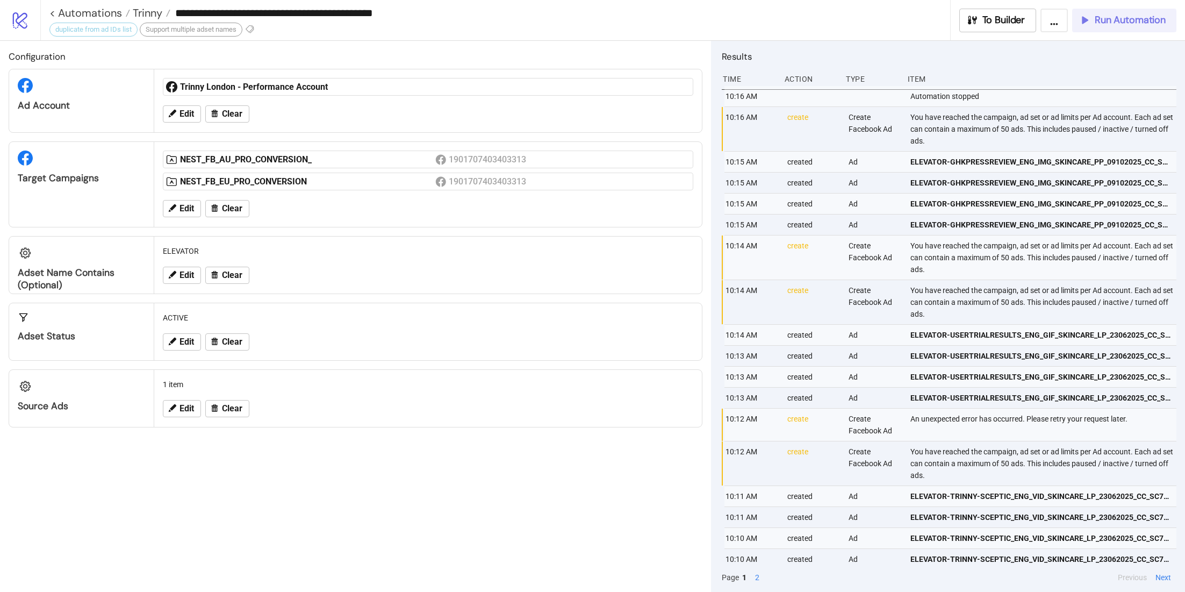
click at [1127, 19] on span "Run Automation" at bounding box center [1129, 20] width 71 height 12
